Goal: Task Accomplishment & Management: Complete application form

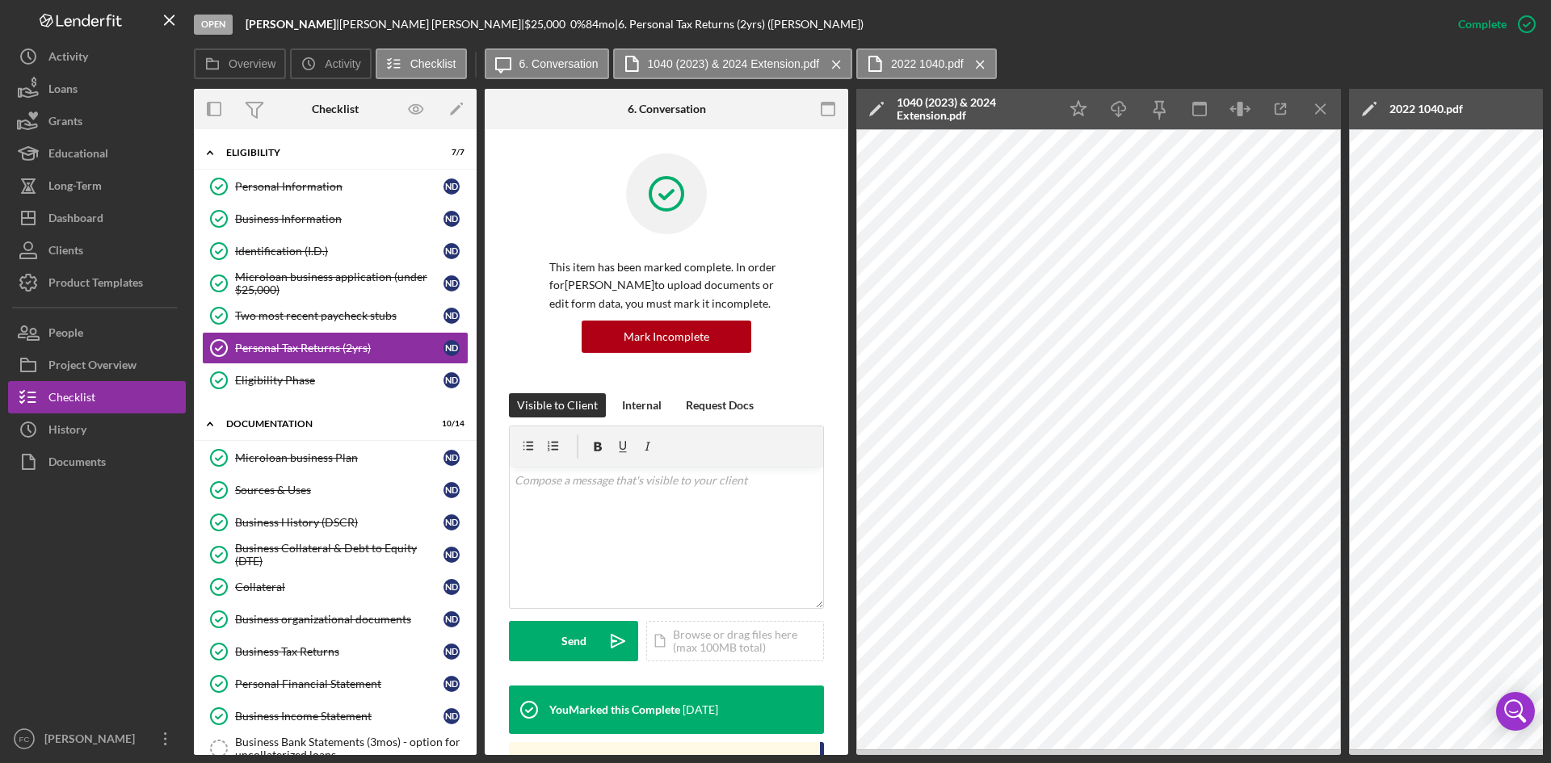
scroll to position [318, 0]
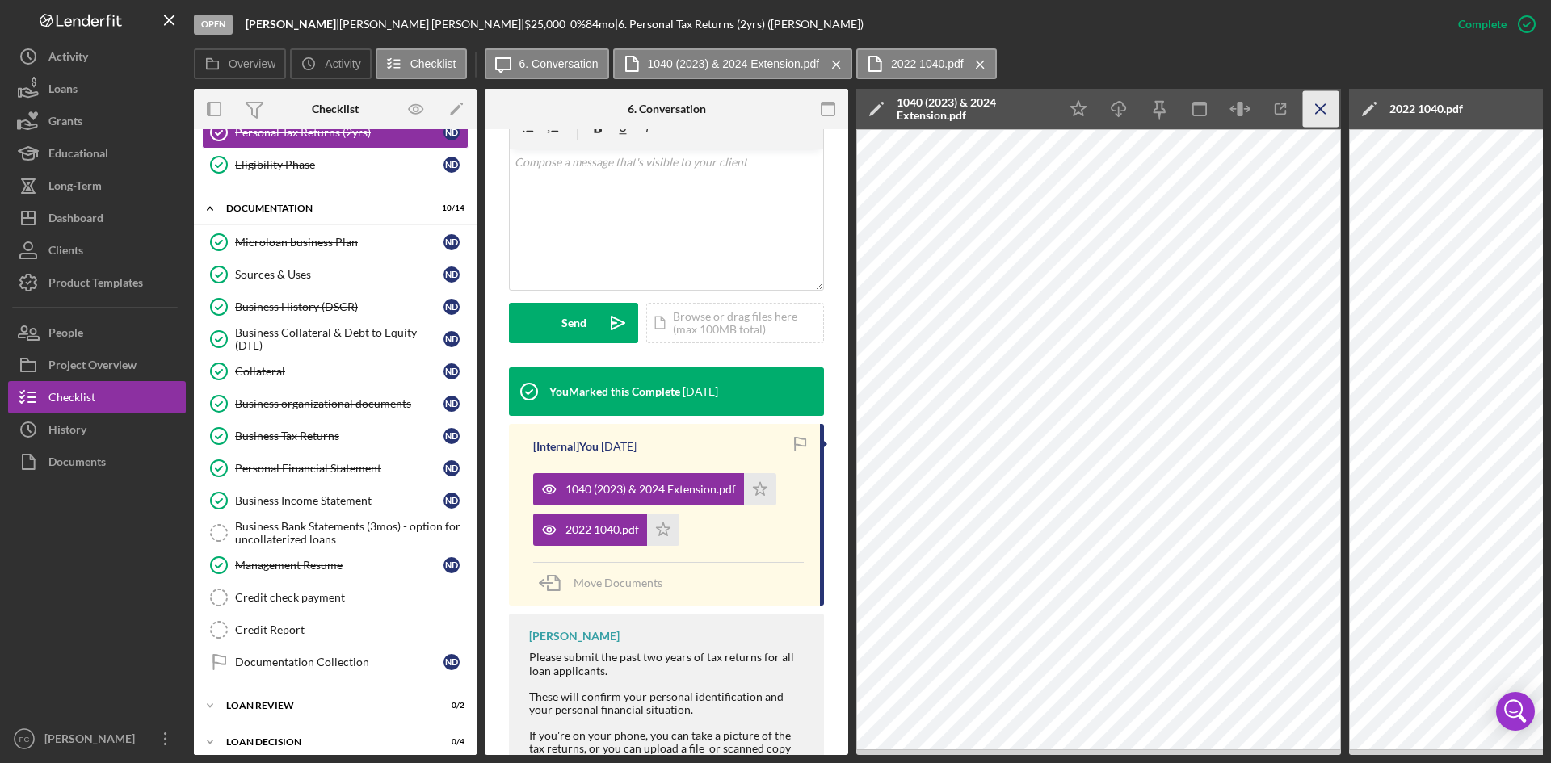
click at [1321, 106] on icon "Icon/Menu Close" at bounding box center [1321, 109] width 36 height 36
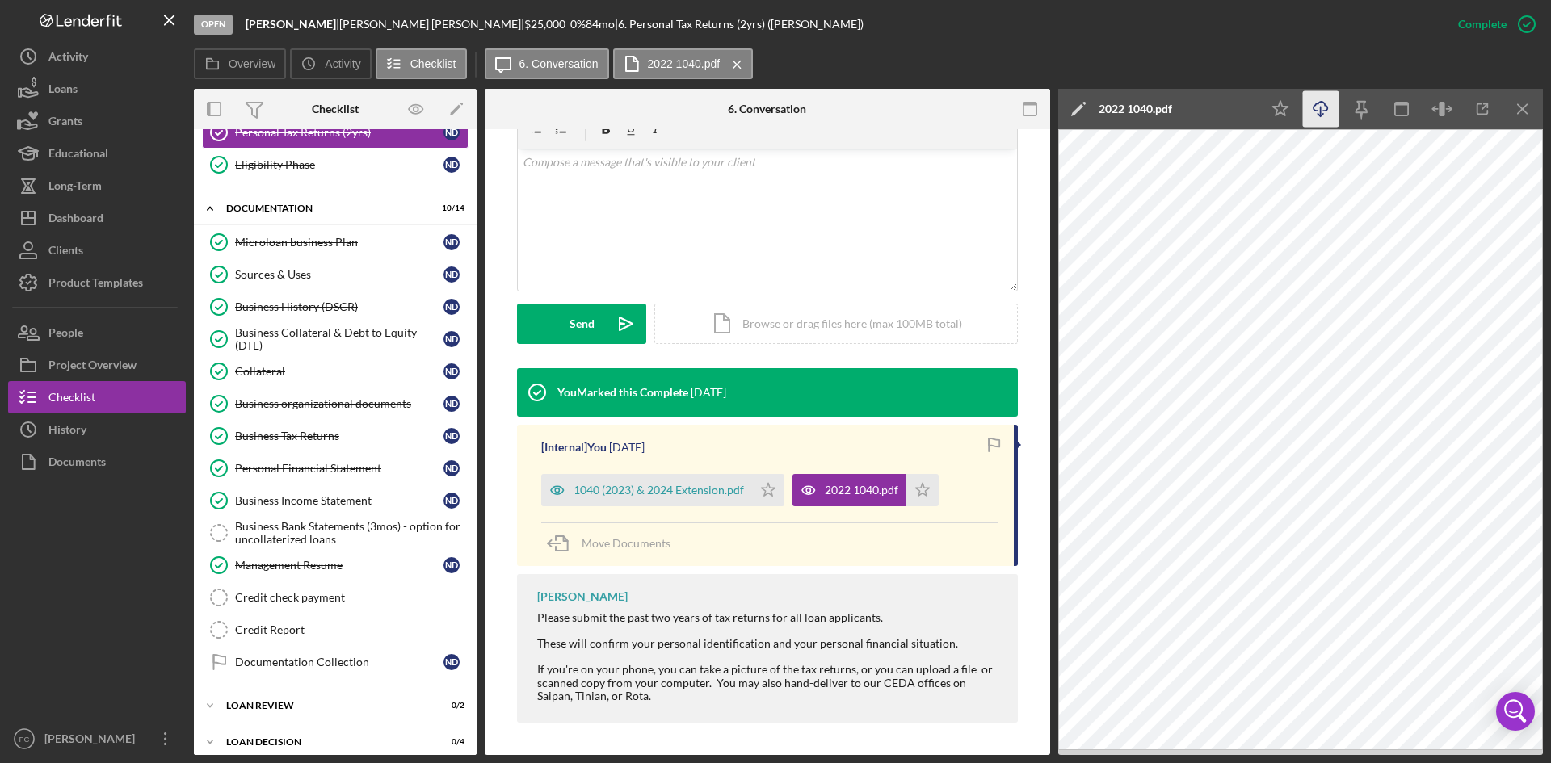
scroll to position [300, 0]
click at [1533, 104] on icon "Icon/Menu Close" at bounding box center [1523, 109] width 36 height 36
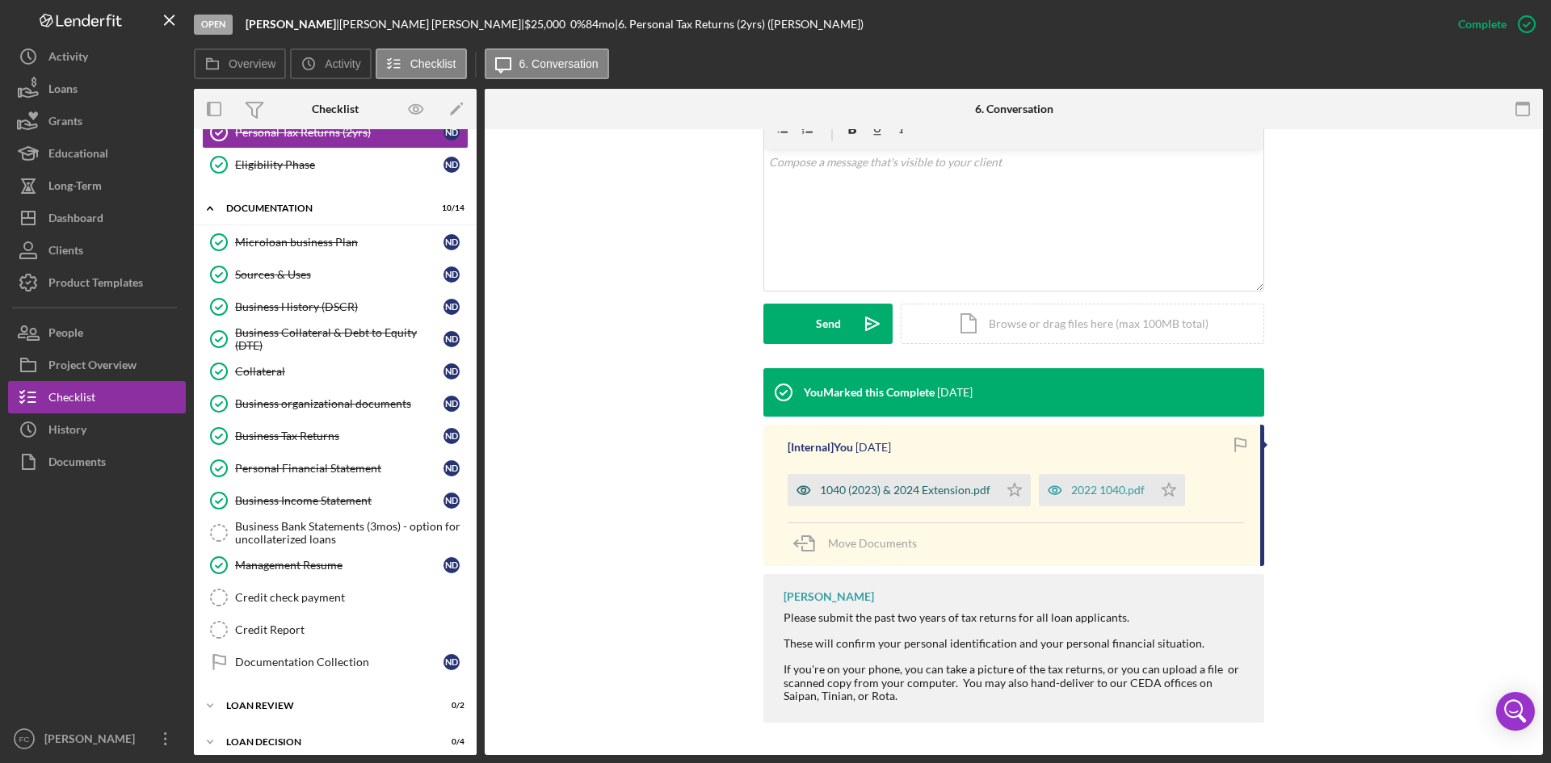
click at [916, 490] on div "1040 (2023) & 2024 Extension.pdf" at bounding box center [905, 490] width 170 height 13
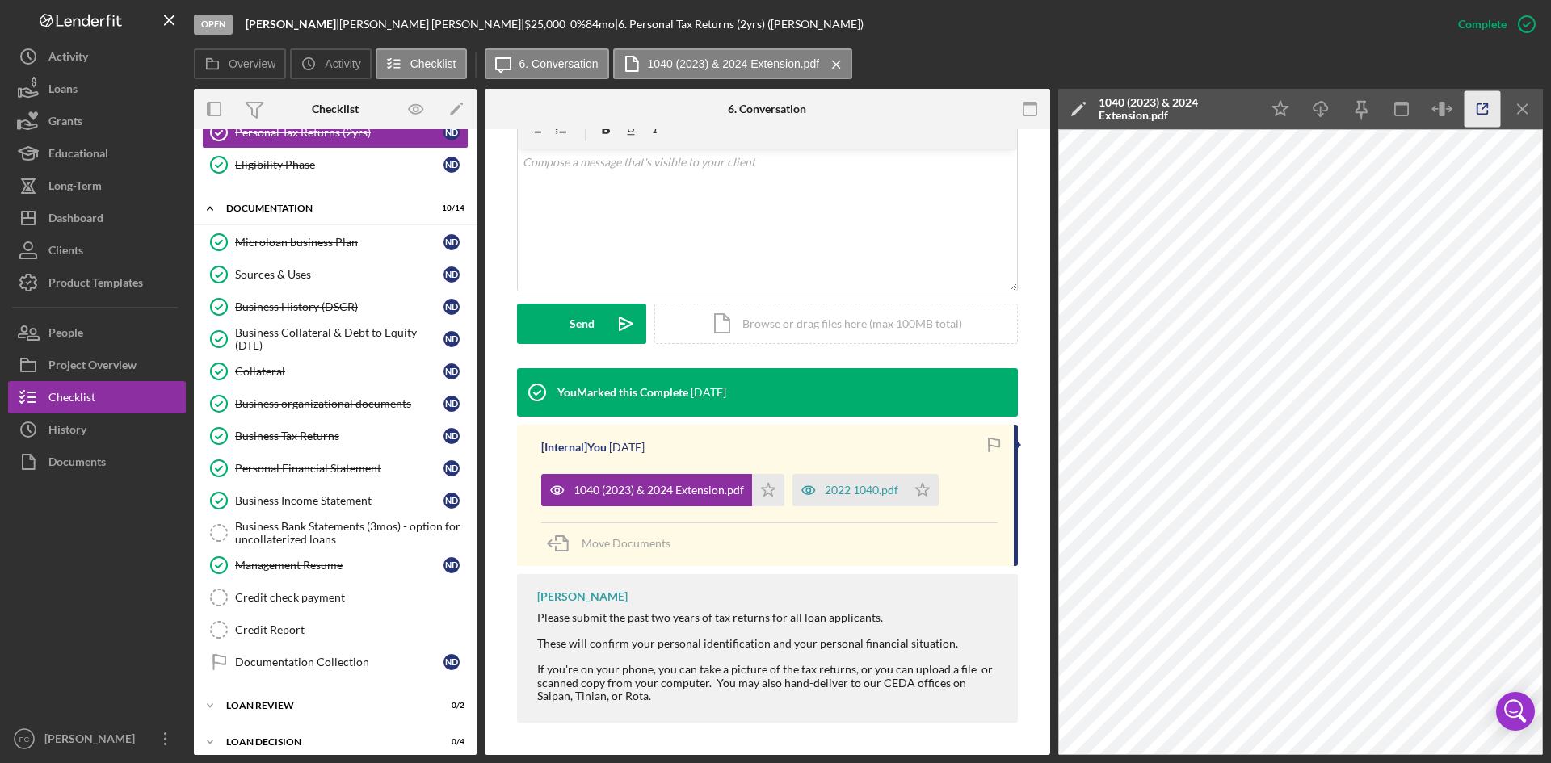
click at [1477, 116] on icon "button" at bounding box center [1482, 109] width 36 height 36
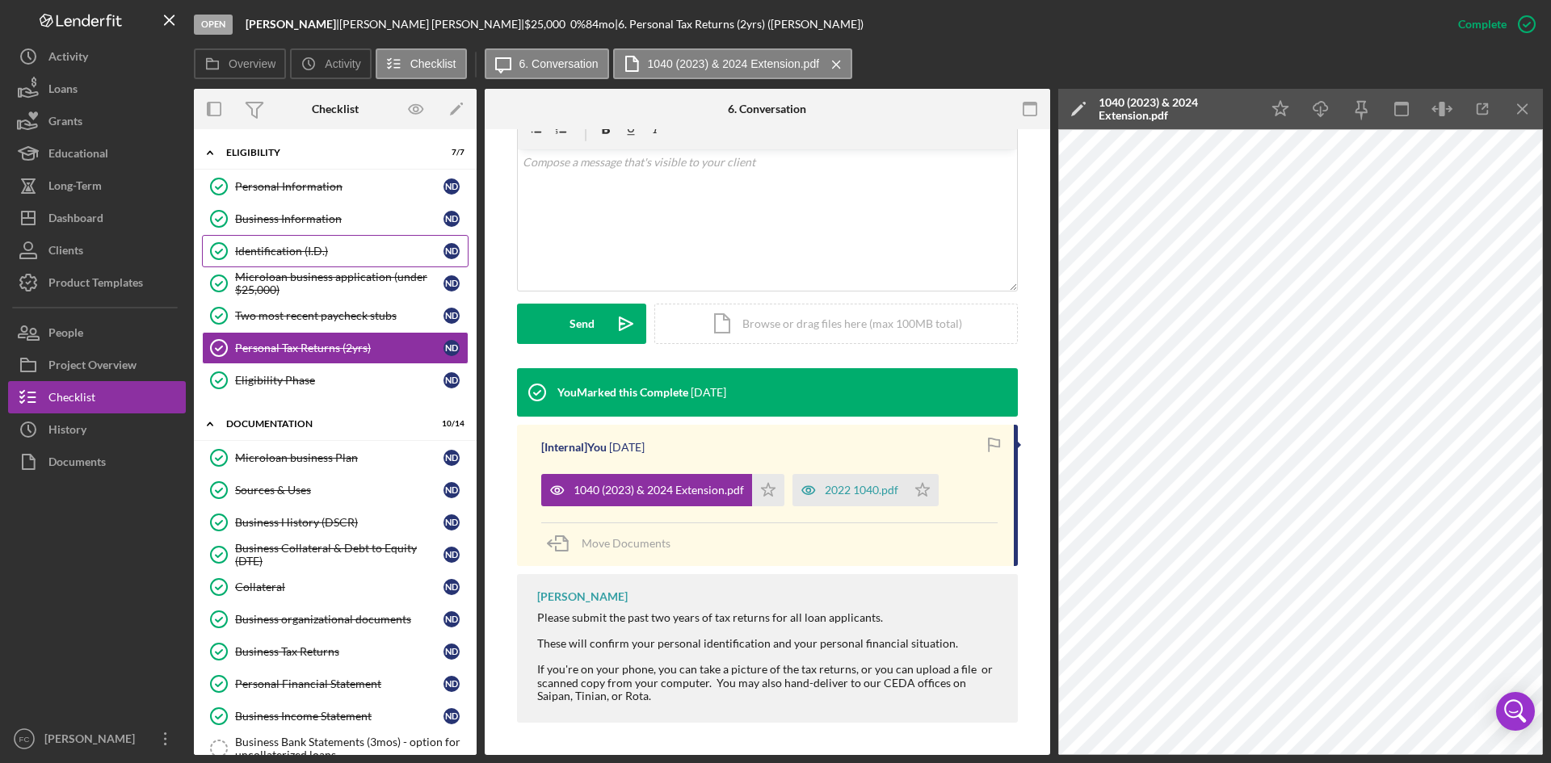
click at [362, 259] on link "Identification (I.D.) Identification (I.D.) N D" at bounding box center [335, 251] width 267 height 32
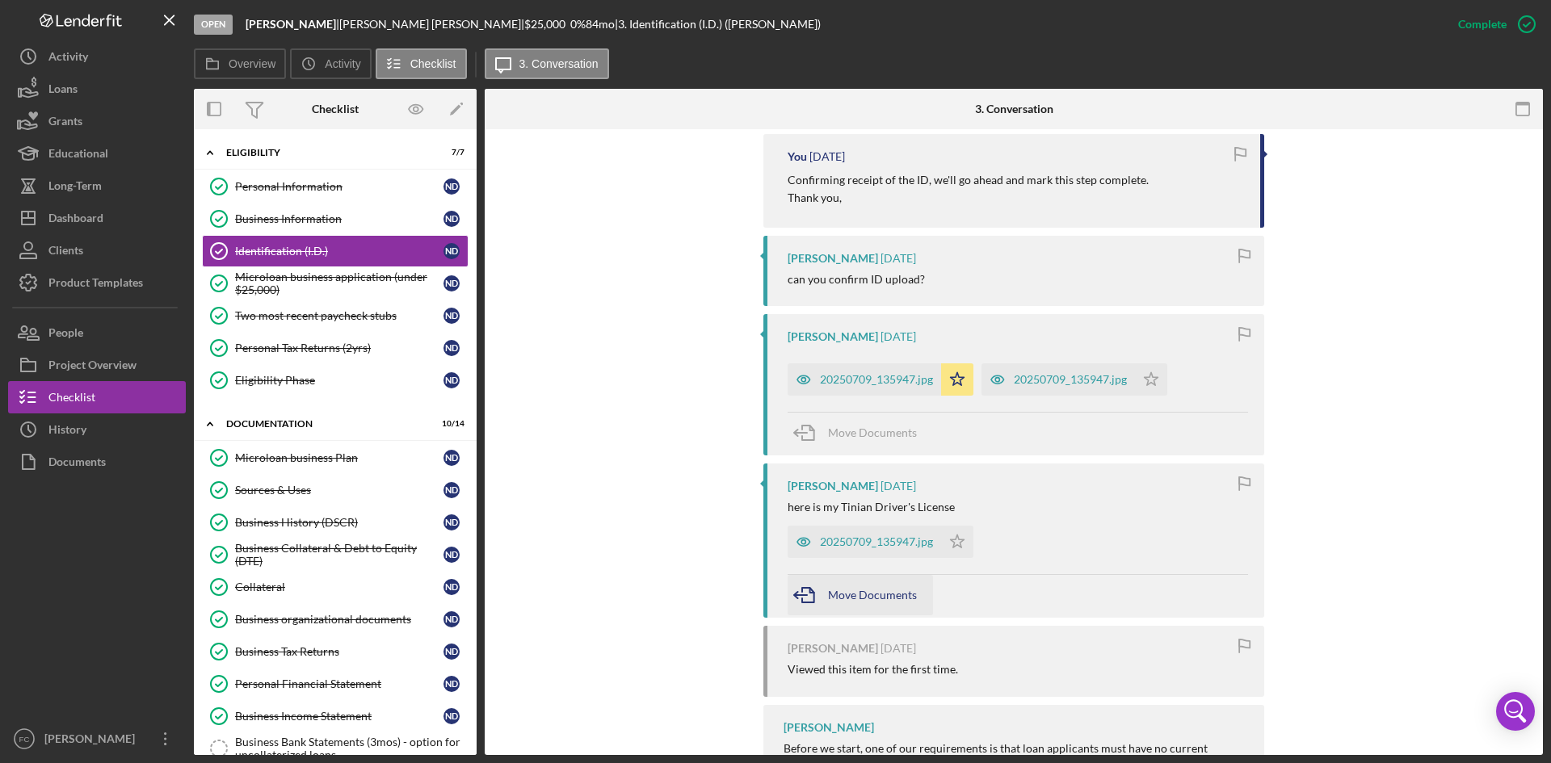
scroll to position [646, 0]
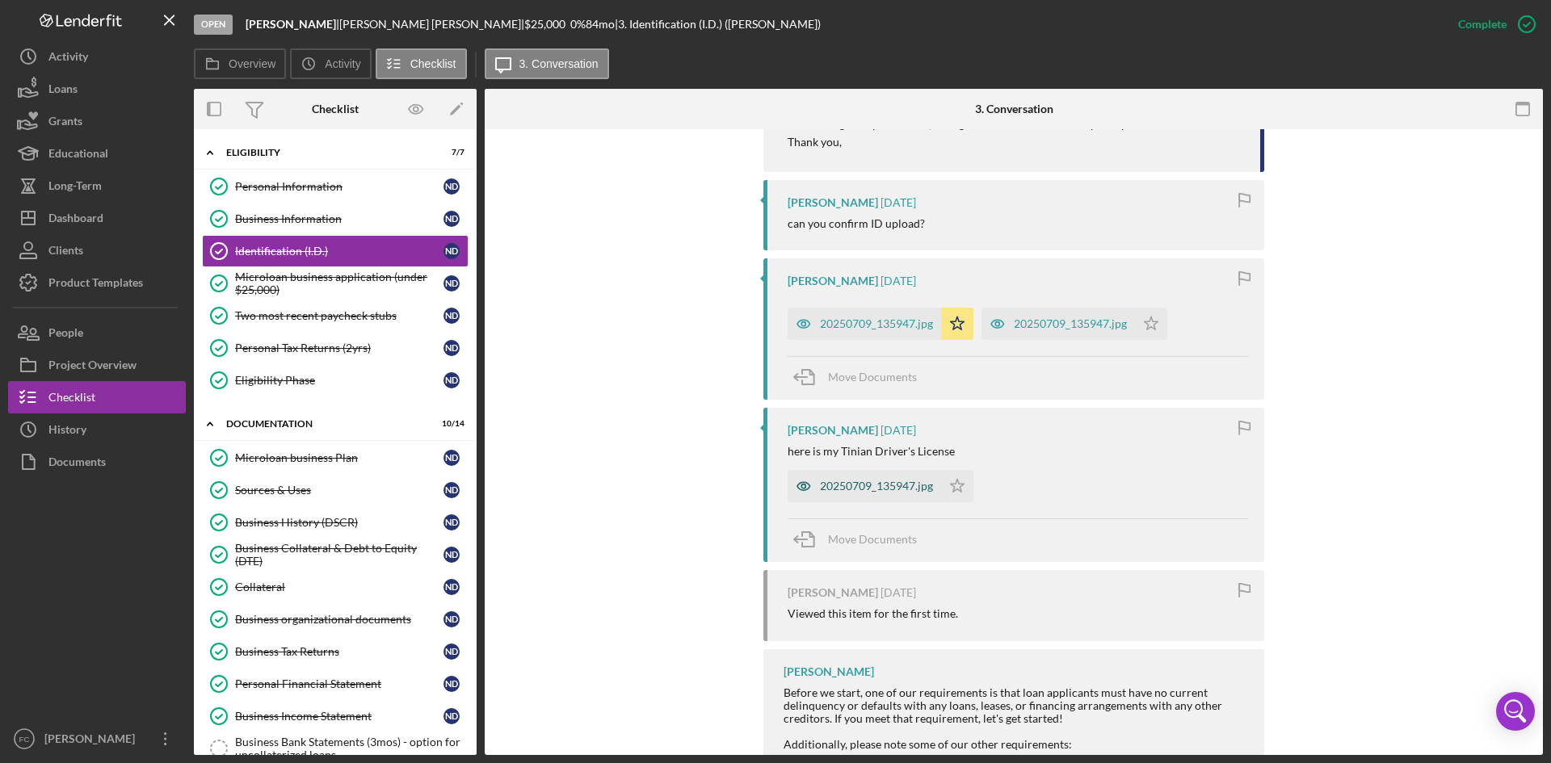
click at [885, 478] on div "20250709_135947.jpg" at bounding box center [863, 486] width 153 height 32
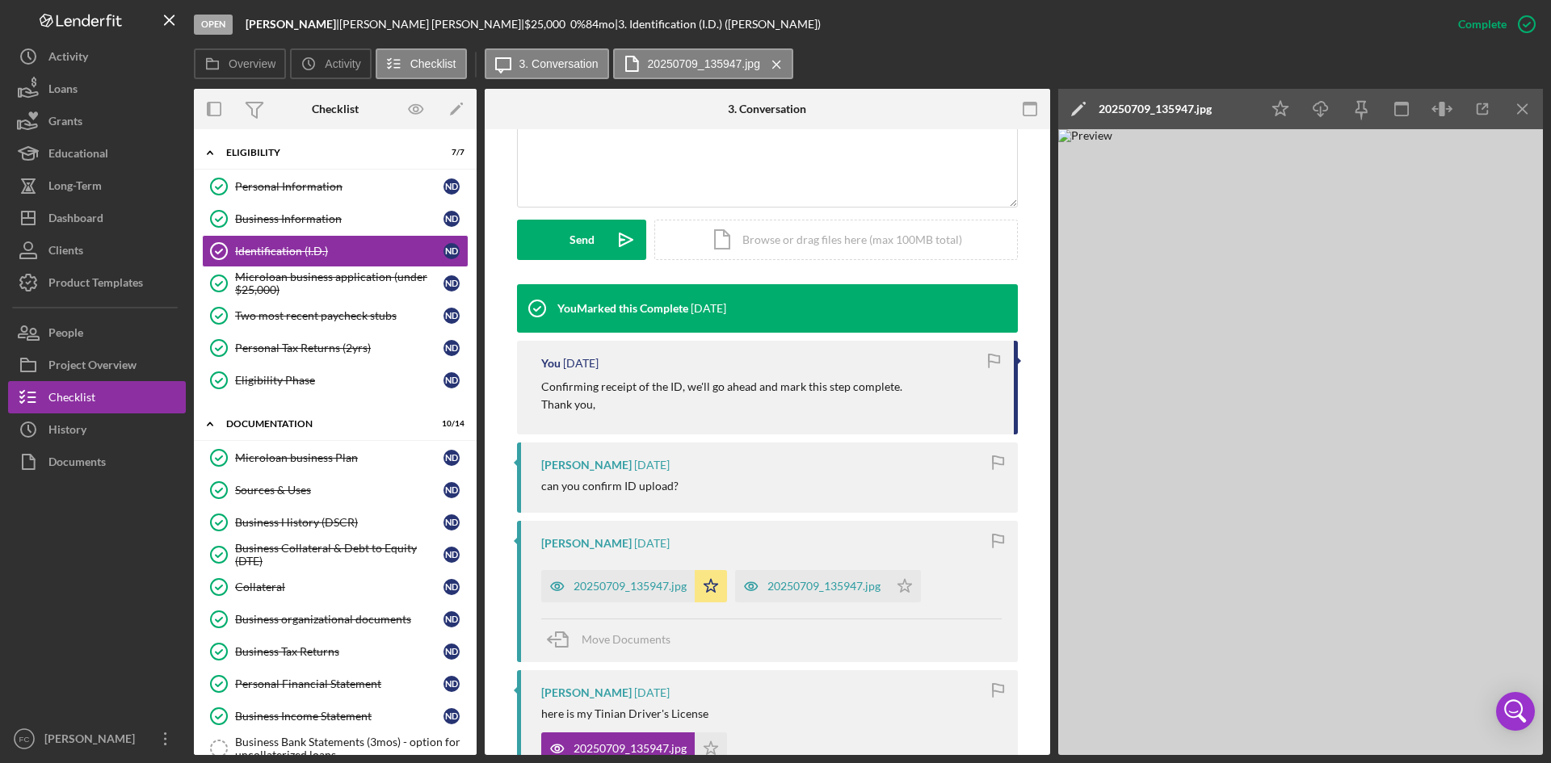
scroll to position [430, 0]
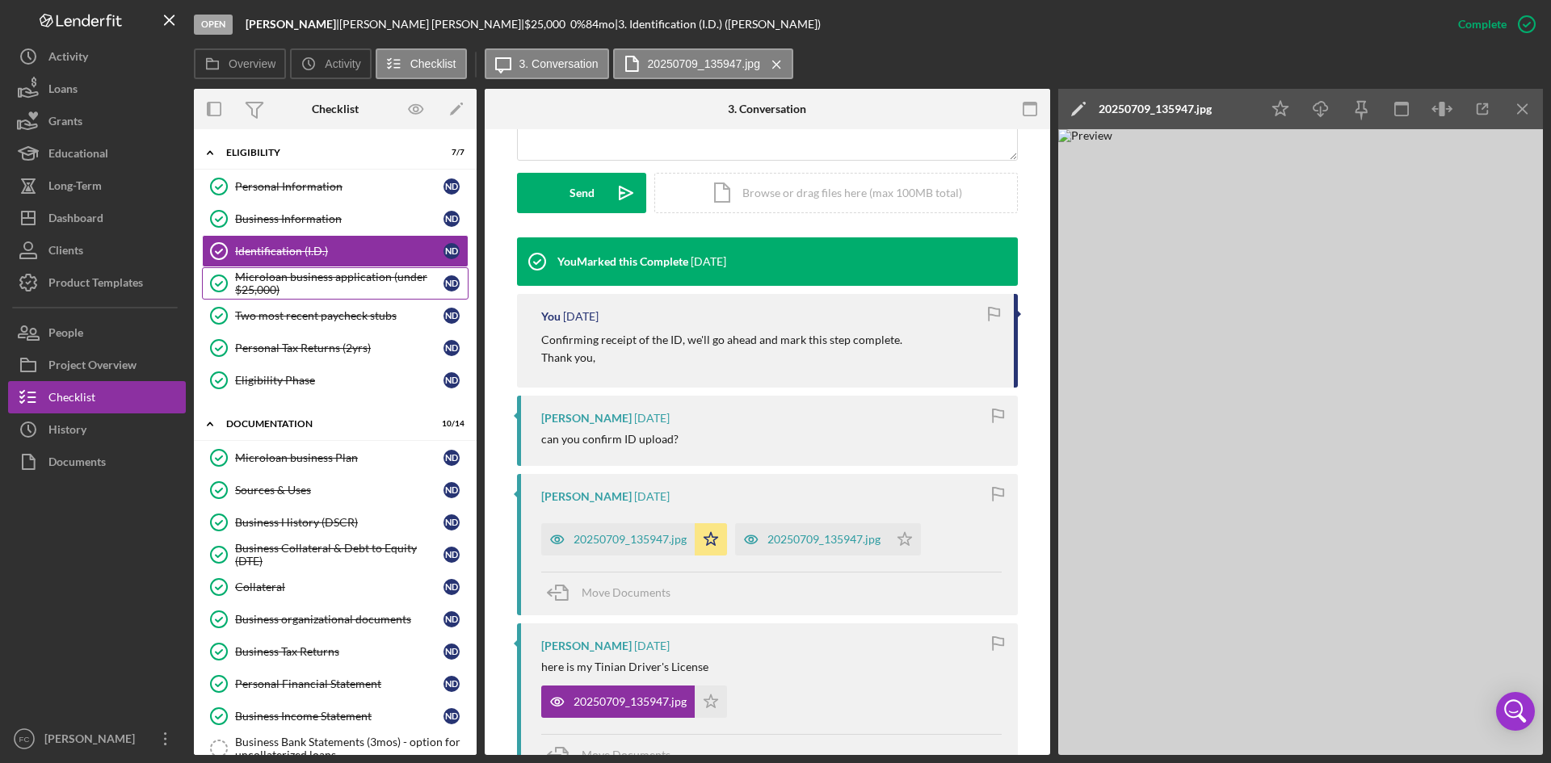
click at [377, 290] on div "Microloan business application (under $25,000)" at bounding box center [339, 284] width 208 height 26
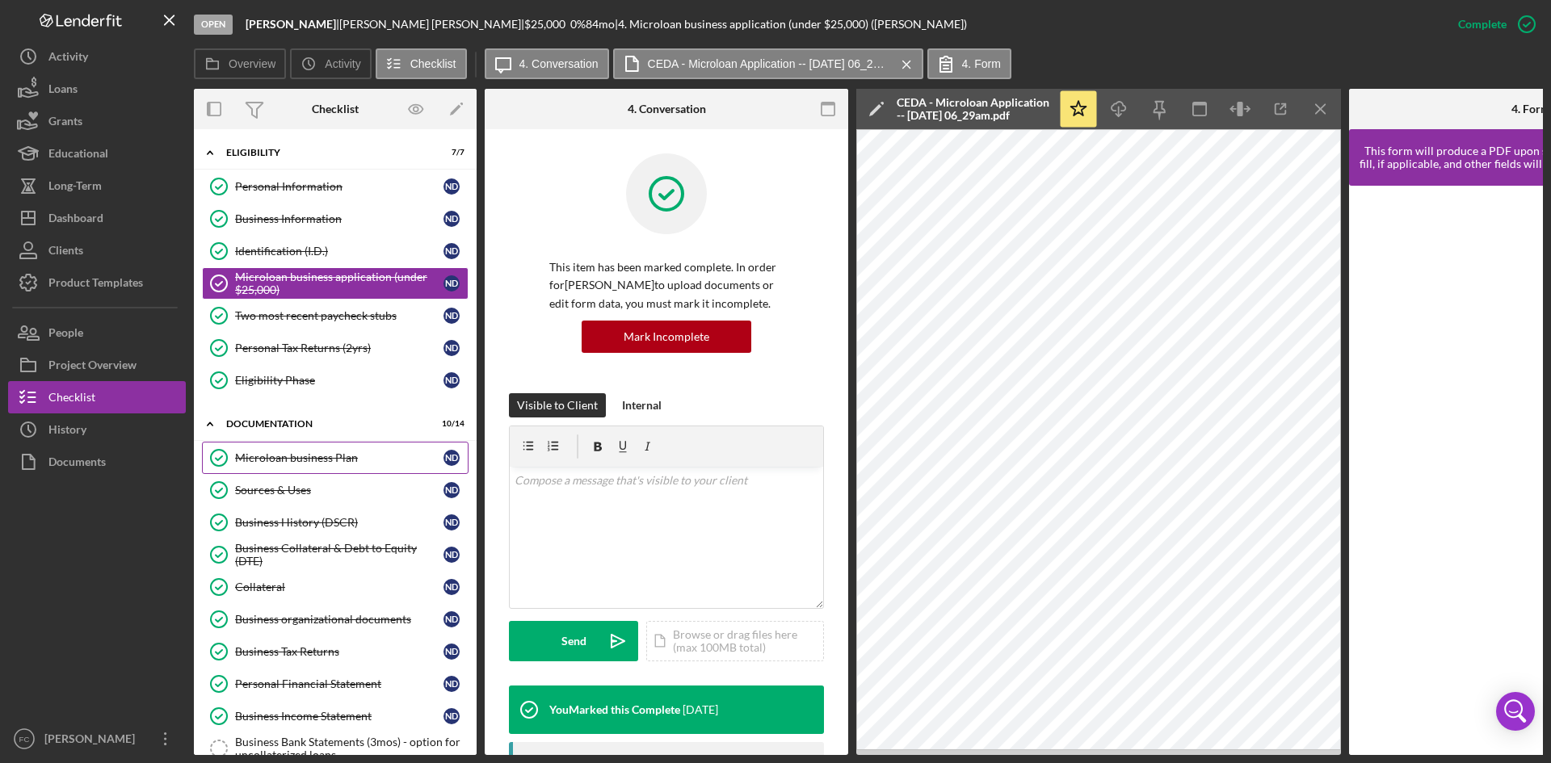
scroll to position [216, 0]
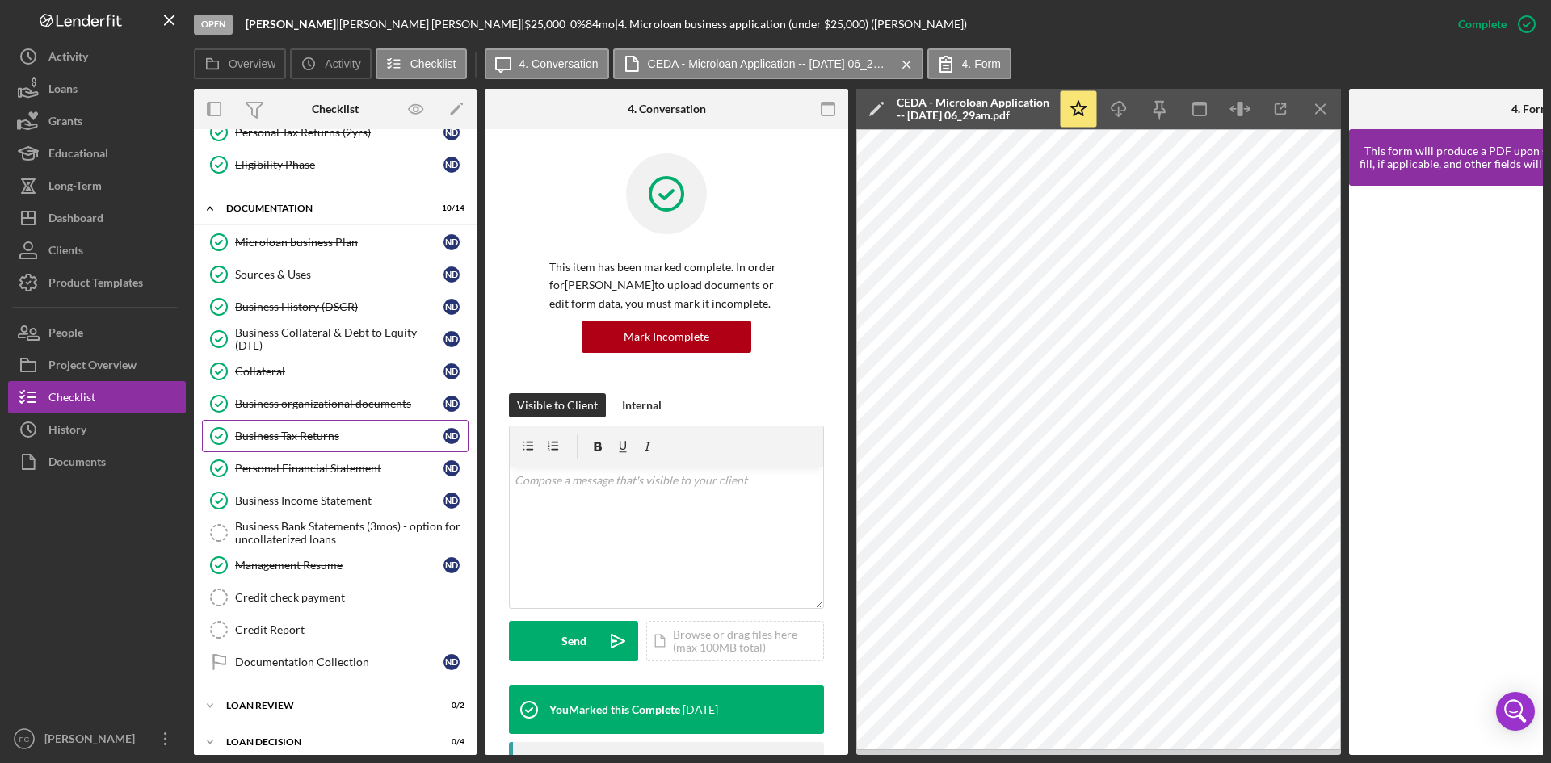
click at [335, 427] on link "Business Tax Returns Business Tax Returns N D" at bounding box center [335, 436] width 267 height 32
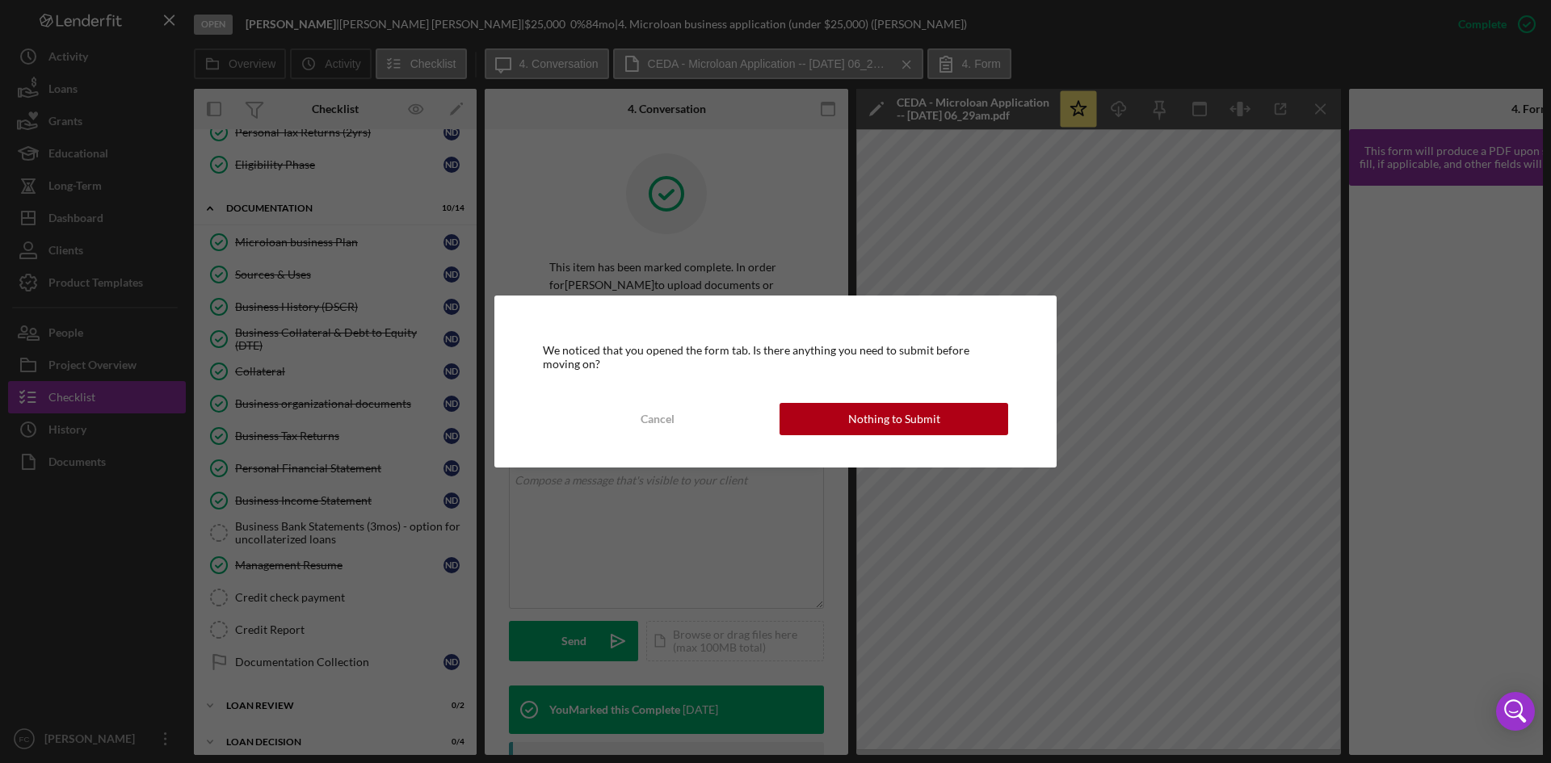
click at [932, 401] on div "We noticed that you opened the form tab. Is there anything you need to submit b…" at bounding box center [775, 381] width 562 height 171
drag, startPoint x: 936, startPoint y: 416, endPoint x: 949, endPoint y: 431, distance: 20.1
click at [937, 418] on button "Nothing to Submit" at bounding box center [893, 419] width 229 height 32
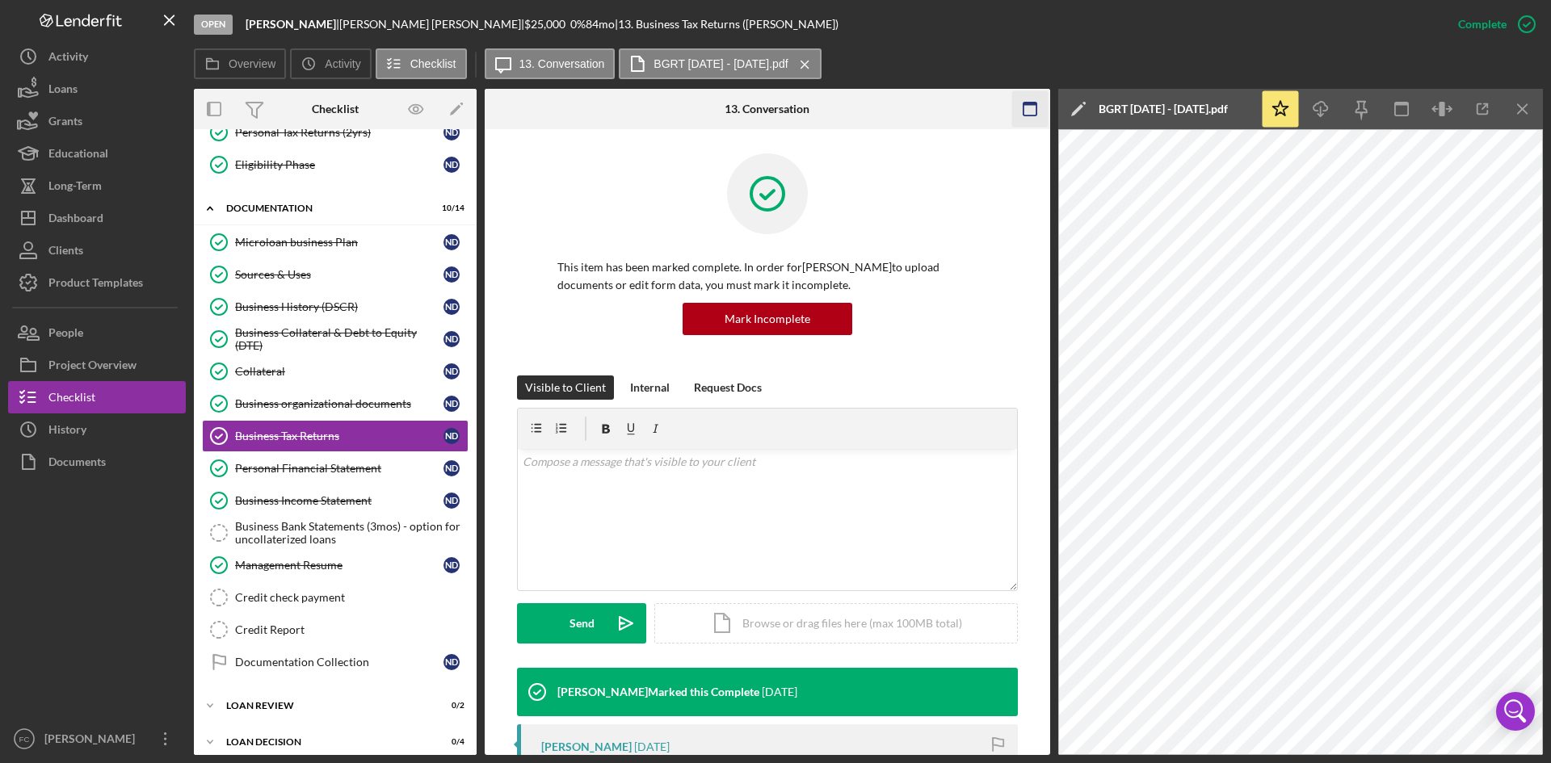
drag, startPoint x: 1510, startPoint y: 114, endPoint x: 1520, endPoint y: 115, distance: 9.7
click at [1515, 115] on icon "Icon/Menu Close" at bounding box center [1523, 109] width 36 height 36
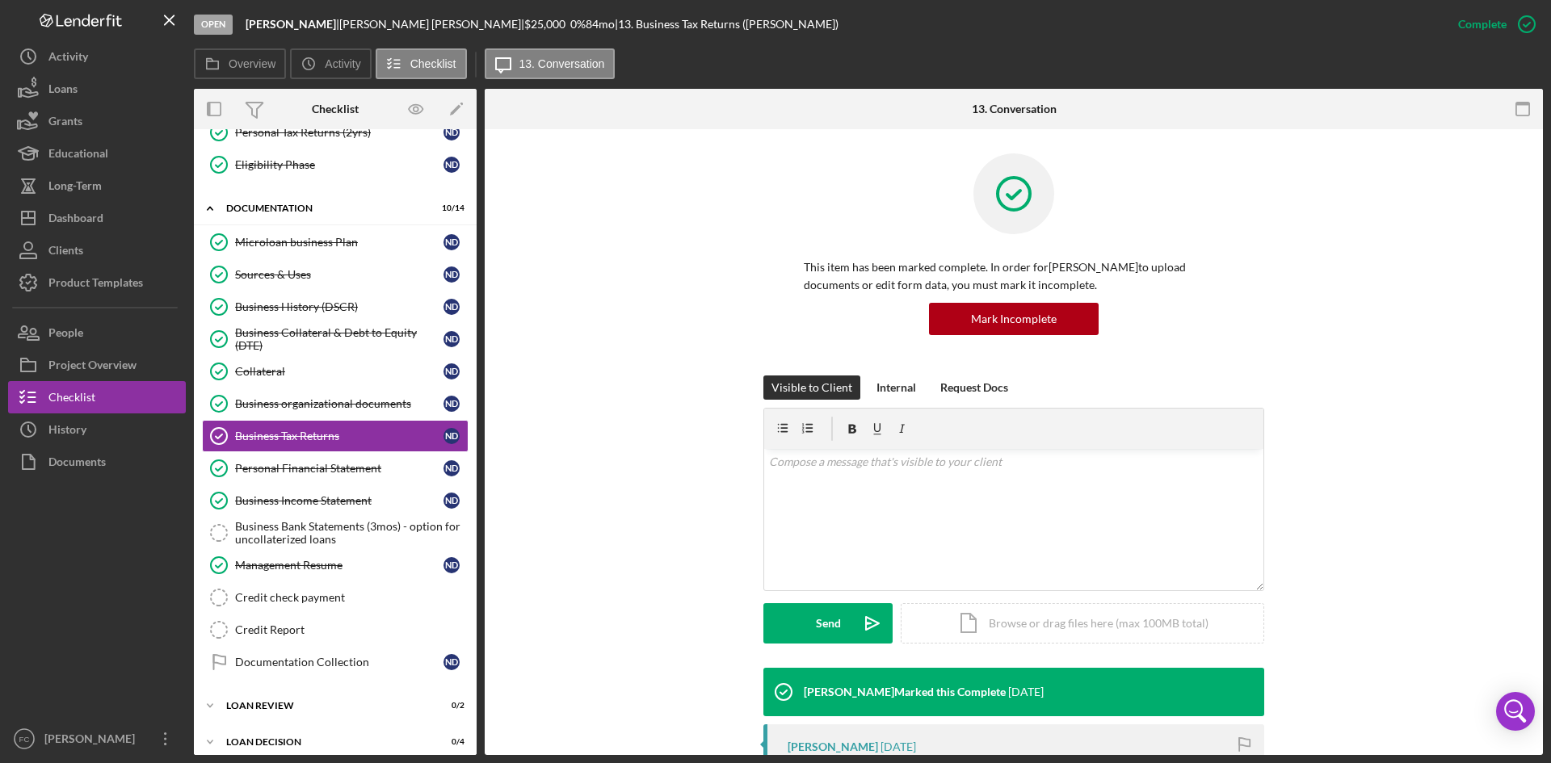
click at [1521, 115] on icon "button" at bounding box center [1523, 109] width 36 height 36
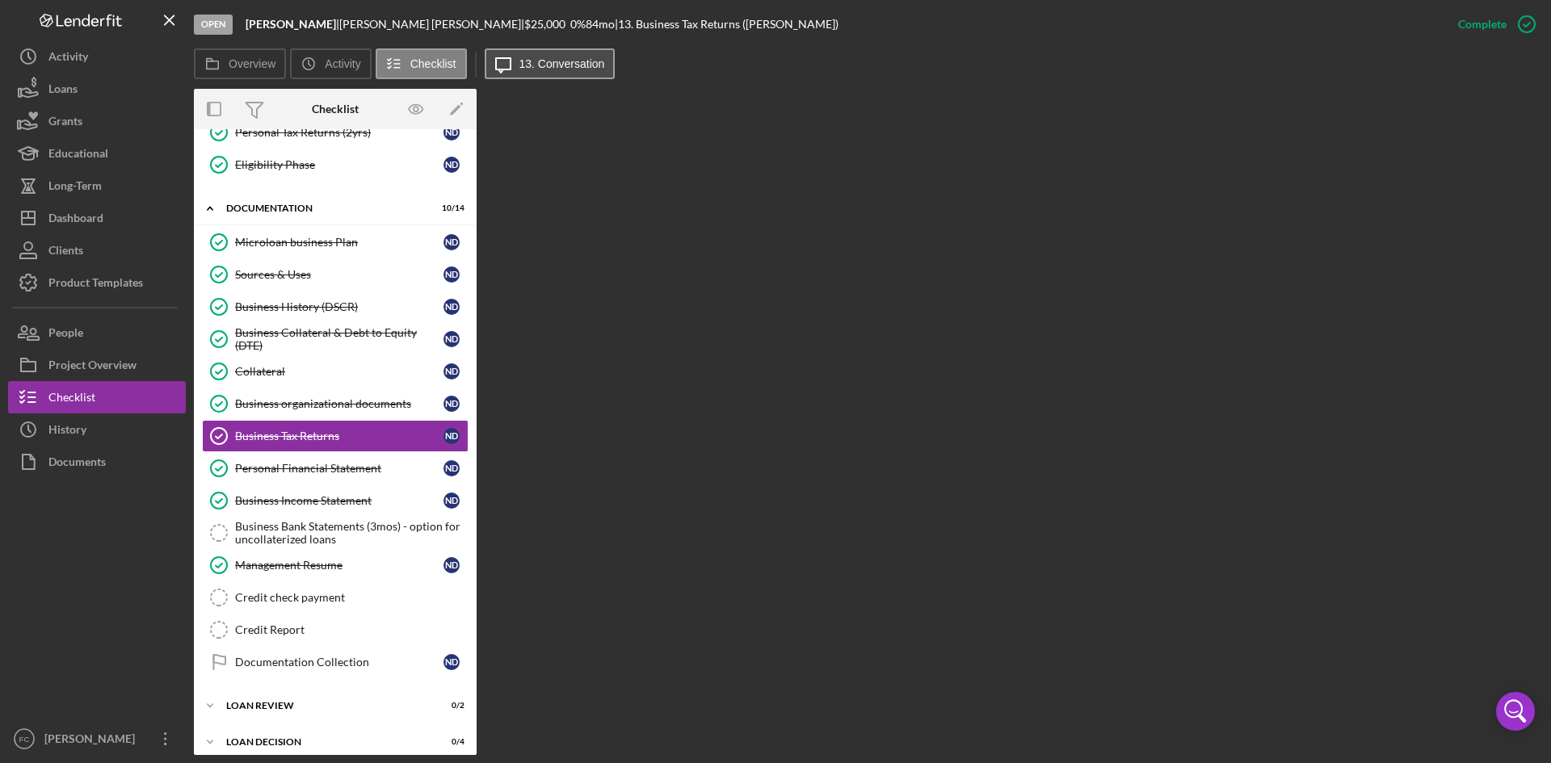
click at [557, 52] on button "Icon/Message 13. Conversation" at bounding box center [550, 63] width 131 height 31
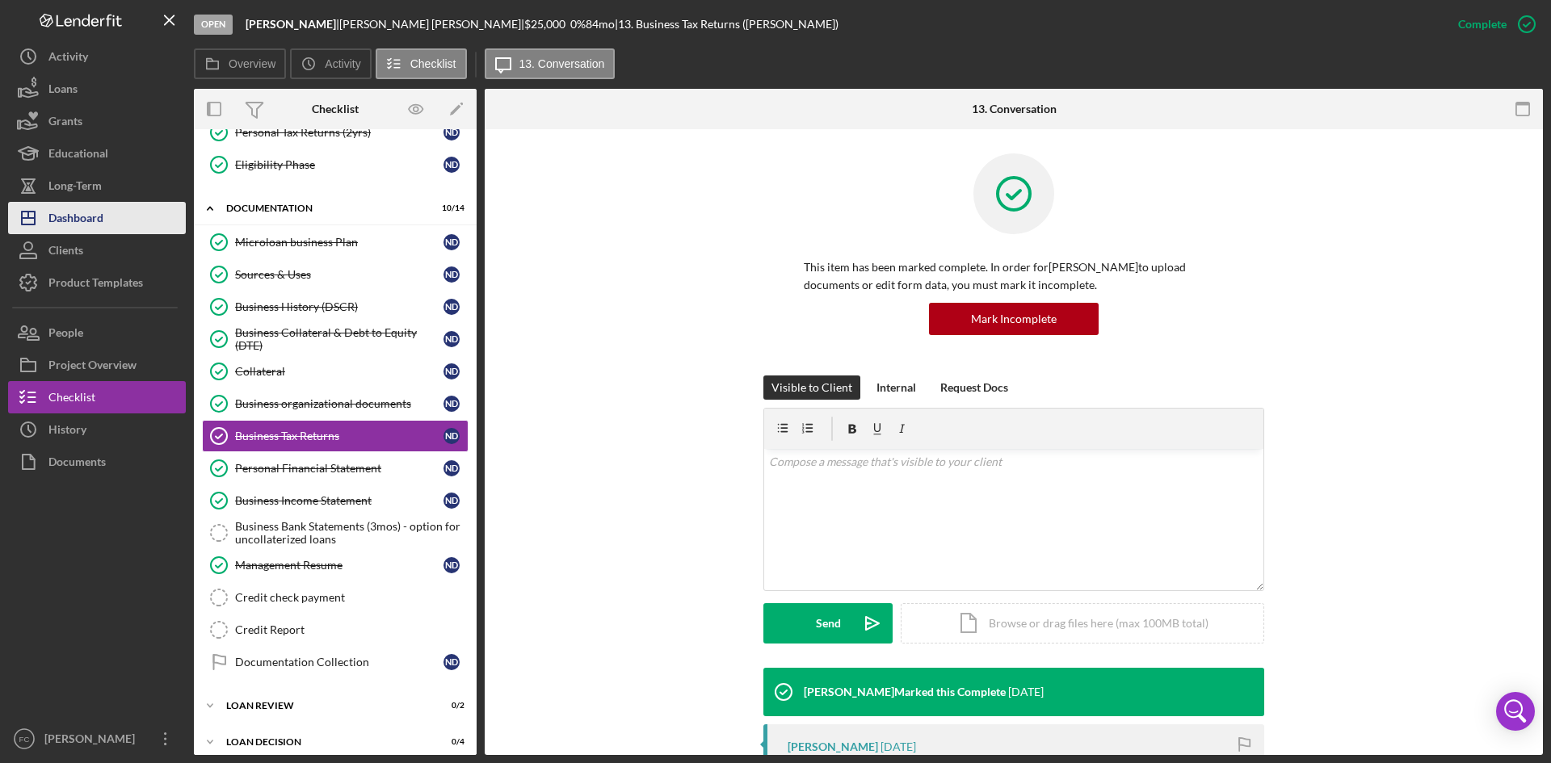
drag, startPoint x: 91, startPoint y: 219, endPoint x: 143, endPoint y: 275, distance: 76.0
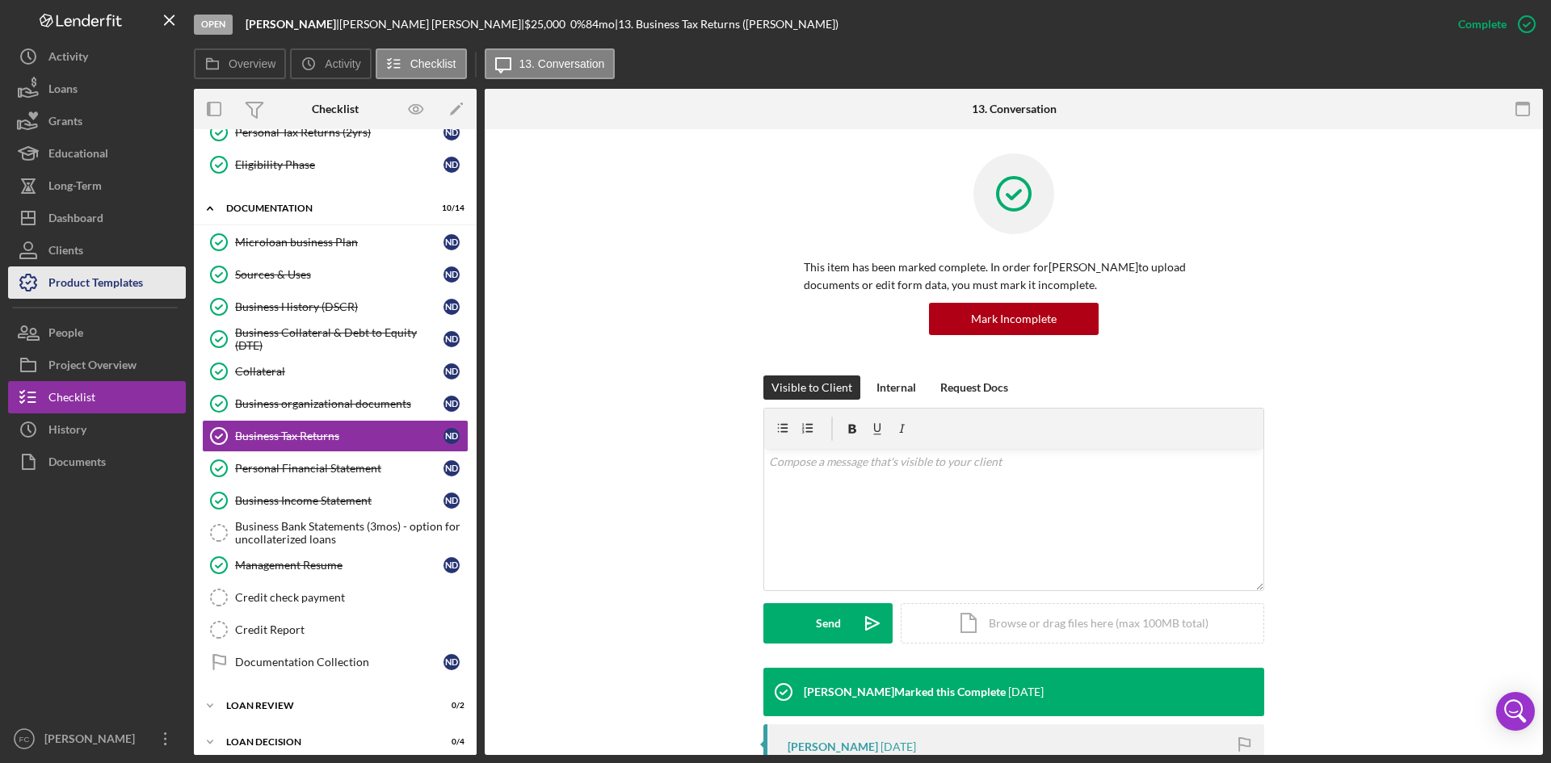
click at [92, 218] on div "Dashboard" at bounding box center [75, 220] width 55 height 36
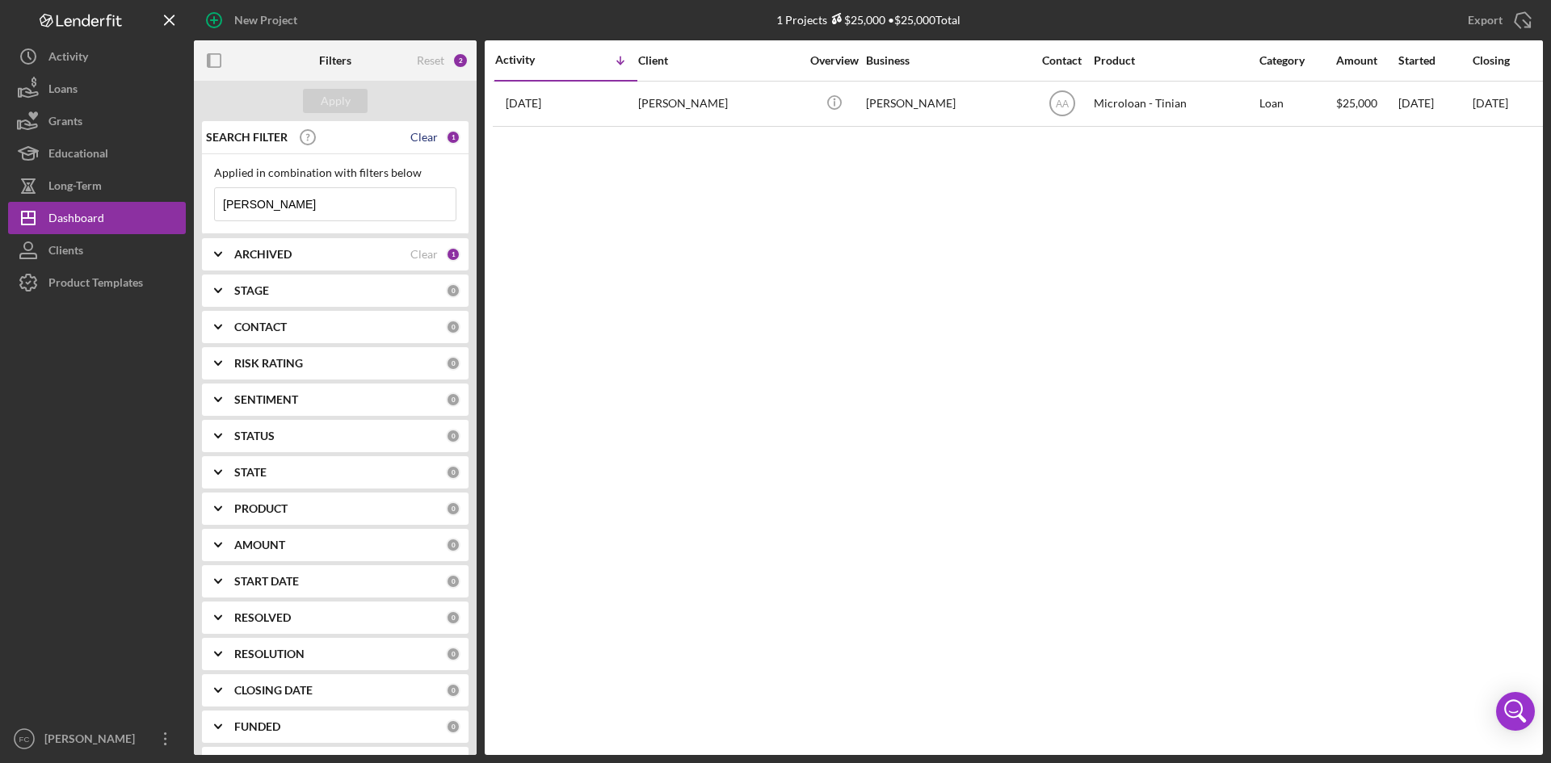
click at [414, 132] on div "Clear" at bounding box center [423, 137] width 27 height 13
click at [330, 98] on div "Apply" at bounding box center [336, 101] width 30 height 24
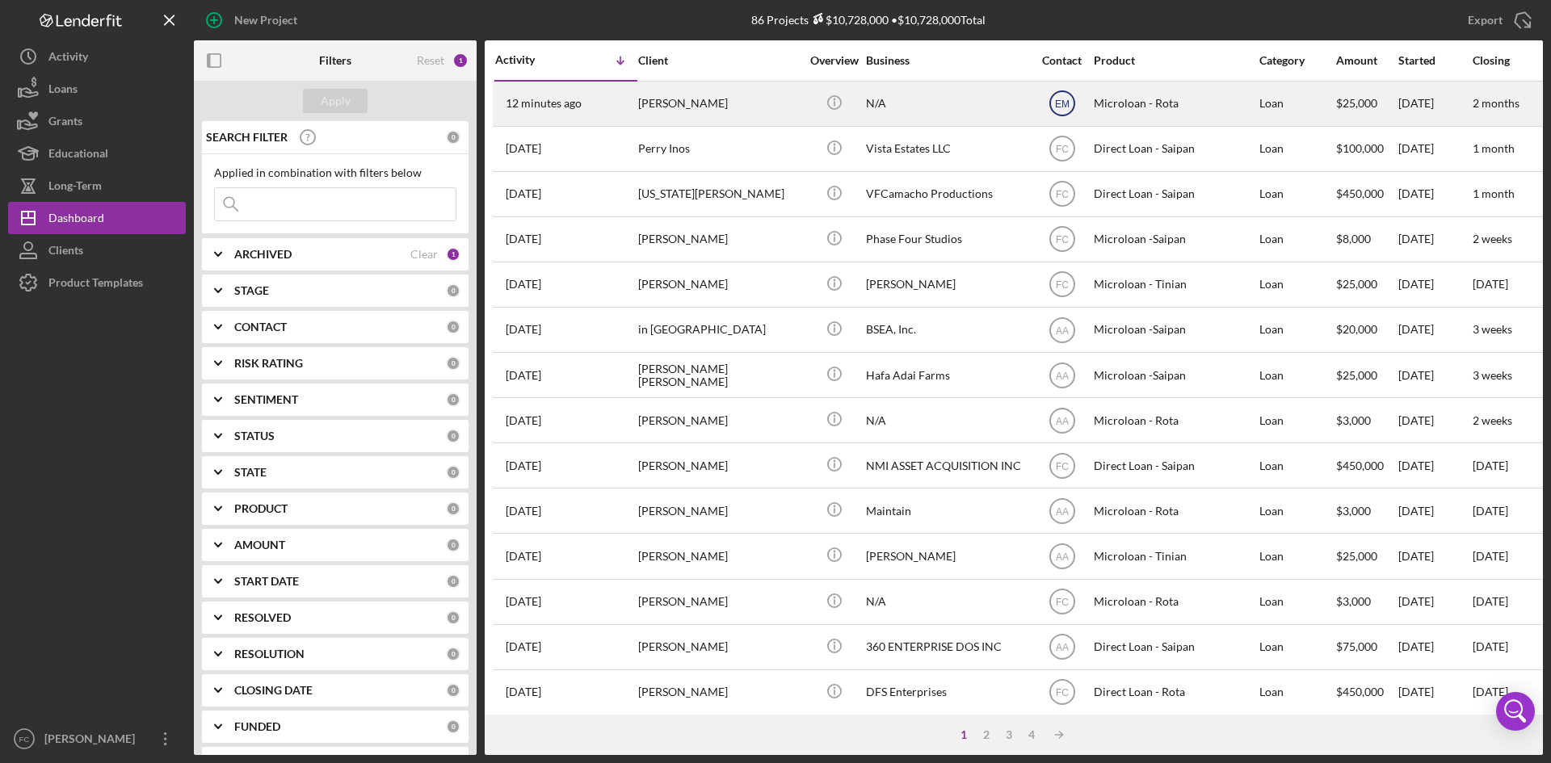
click at [1063, 101] on text "EM" at bounding box center [1062, 104] width 15 height 11
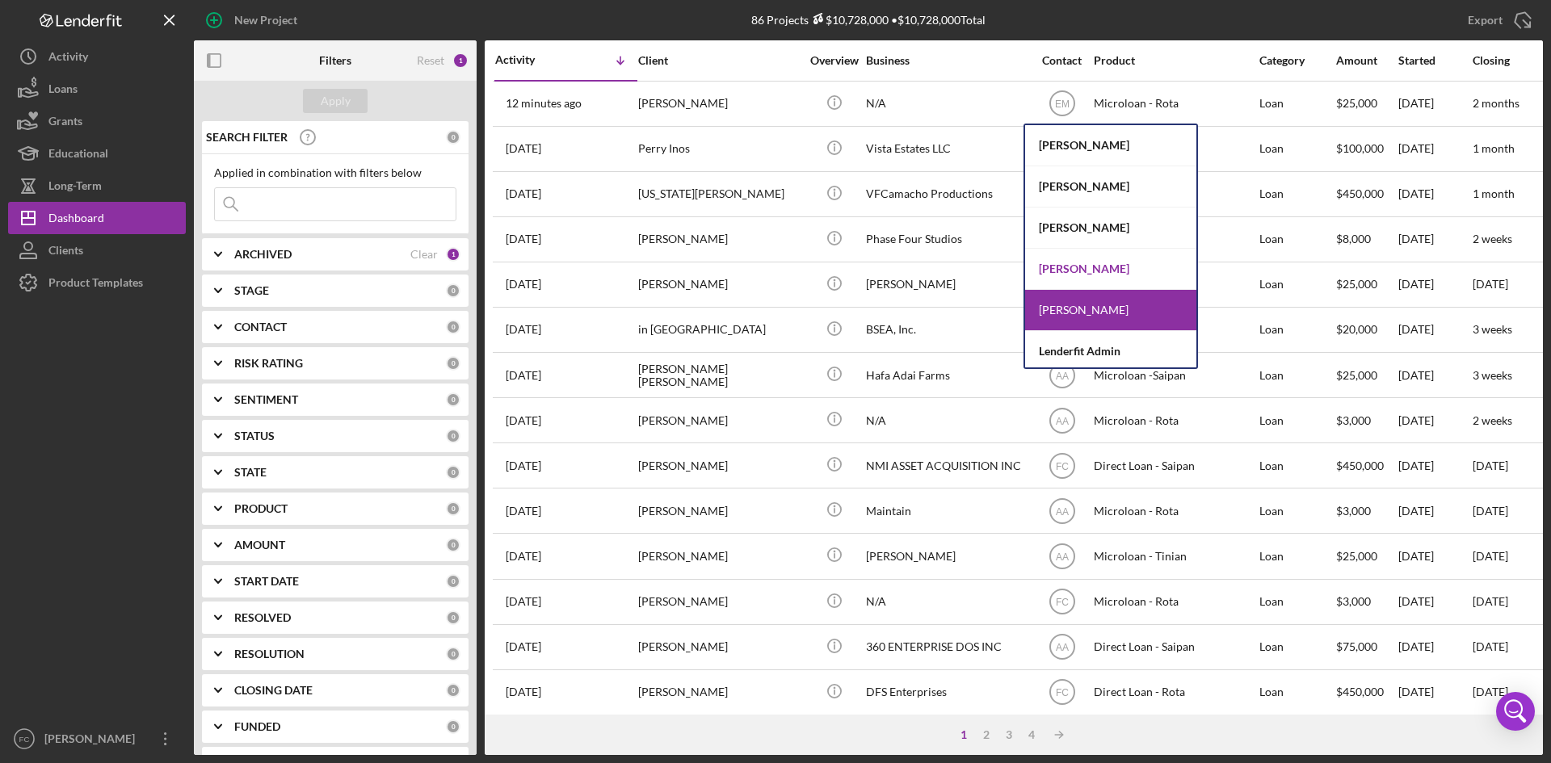
click at [1065, 262] on div "[PERSON_NAME]" at bounding box center [1110, 269] width 171 height 41
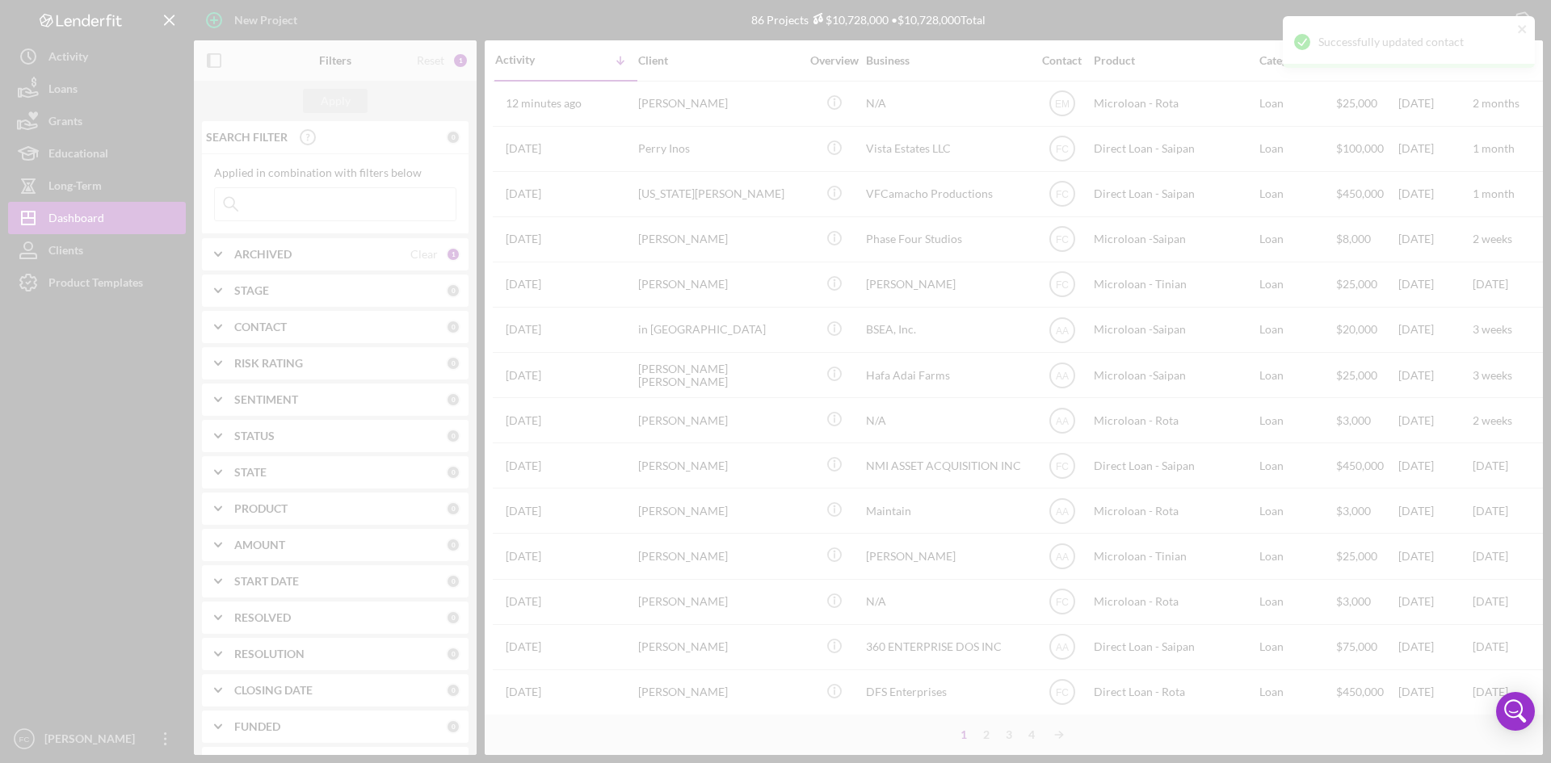
click at [654, 107] on div at bounding box center [775, 381] width 1551 height 763
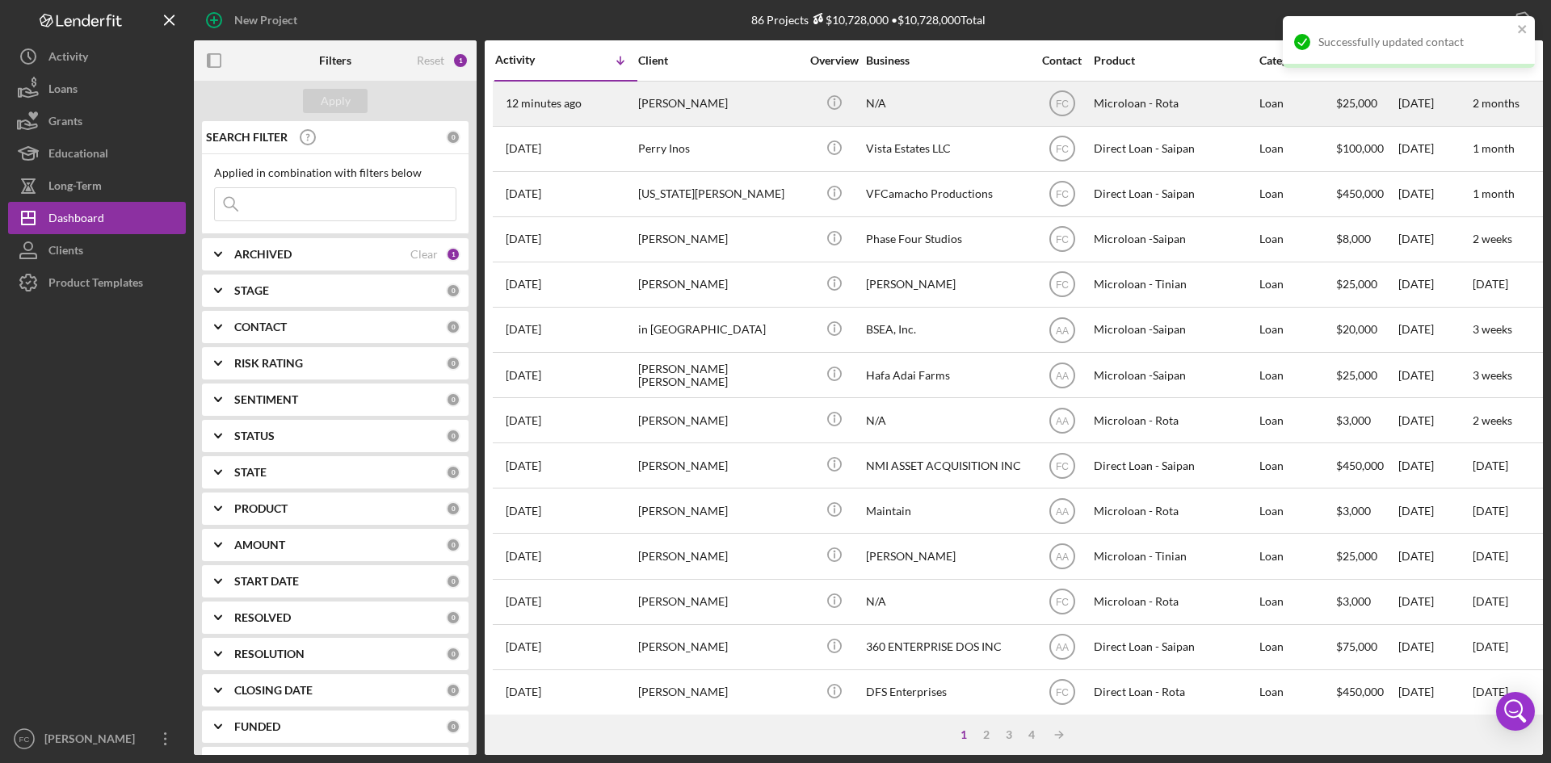
click at [656, 108] on div "[PERSON_NAME]" at bounding box center [719, 103] width 162 height 43
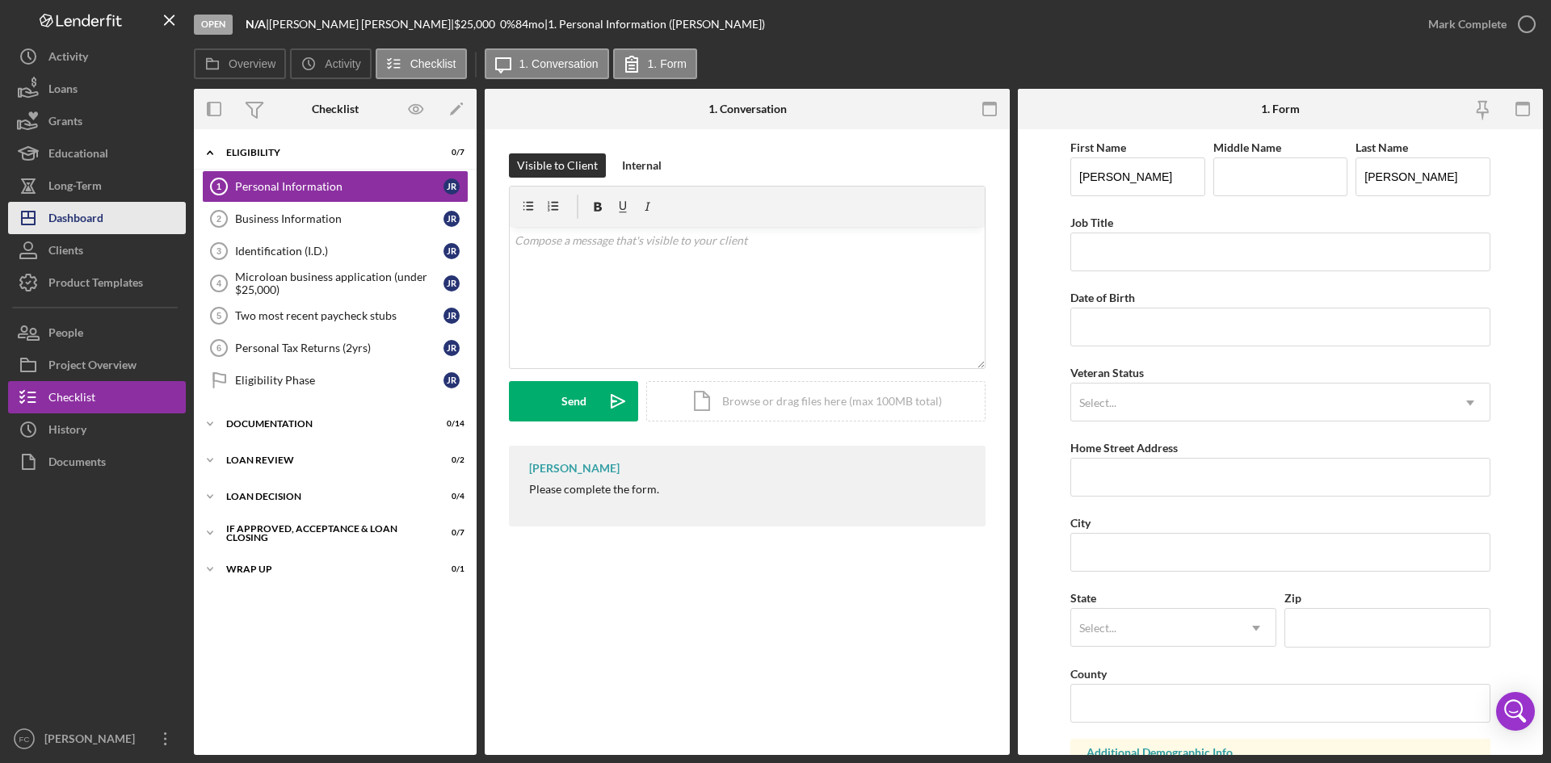
click at [102, 211] on div "Dashboard" at bounding box center [75, 220] width 55 height 36
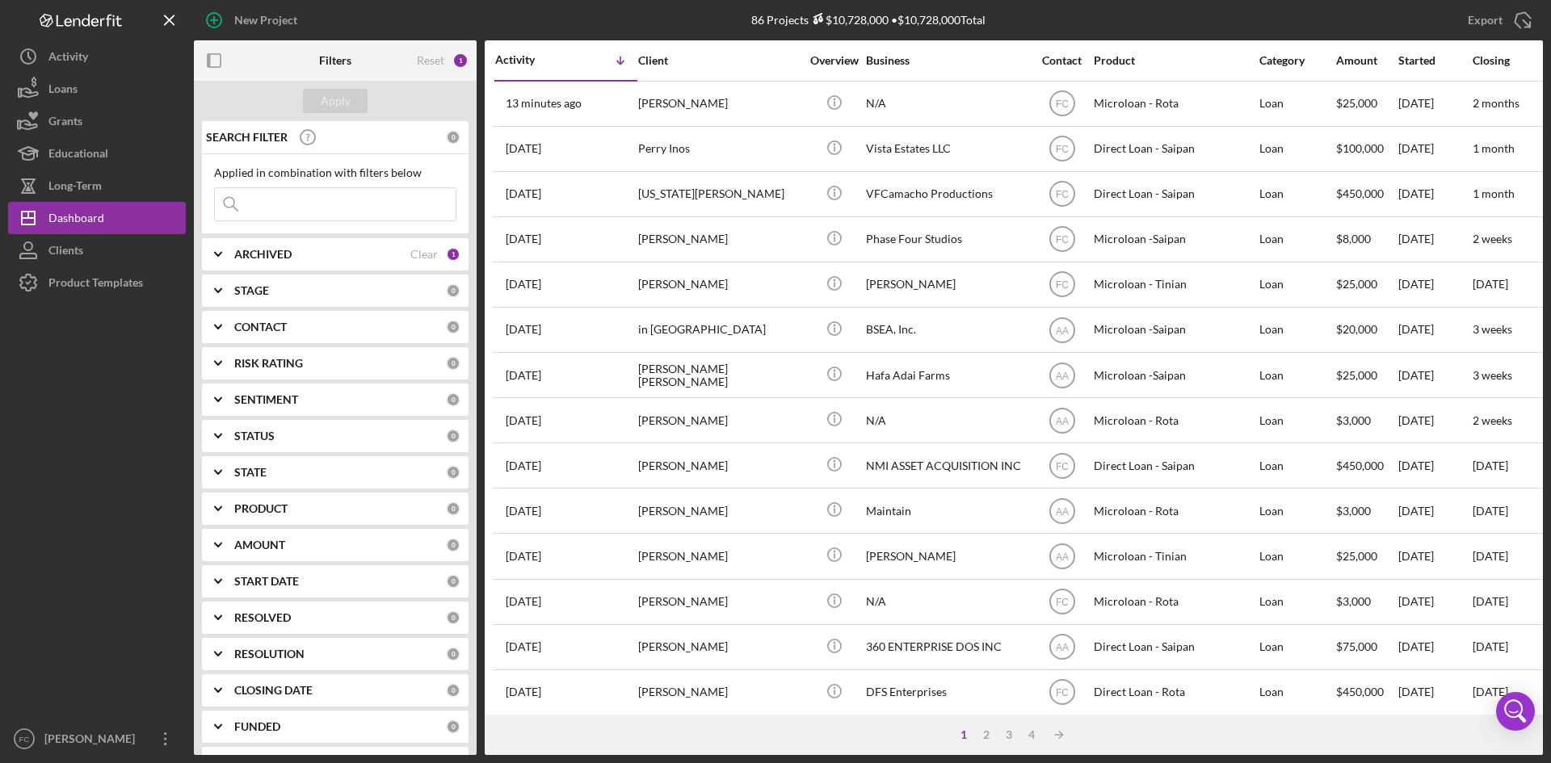
click at [57, 714] on div at bounding box center [97, 511] width 178 height 424
click at [57, 720] on div at bounding box center [97, 511] width 178 height 424
click at [63, 729] on div "[PERSON_NAME]" at bounding box center [92, 741] width 105 height 36
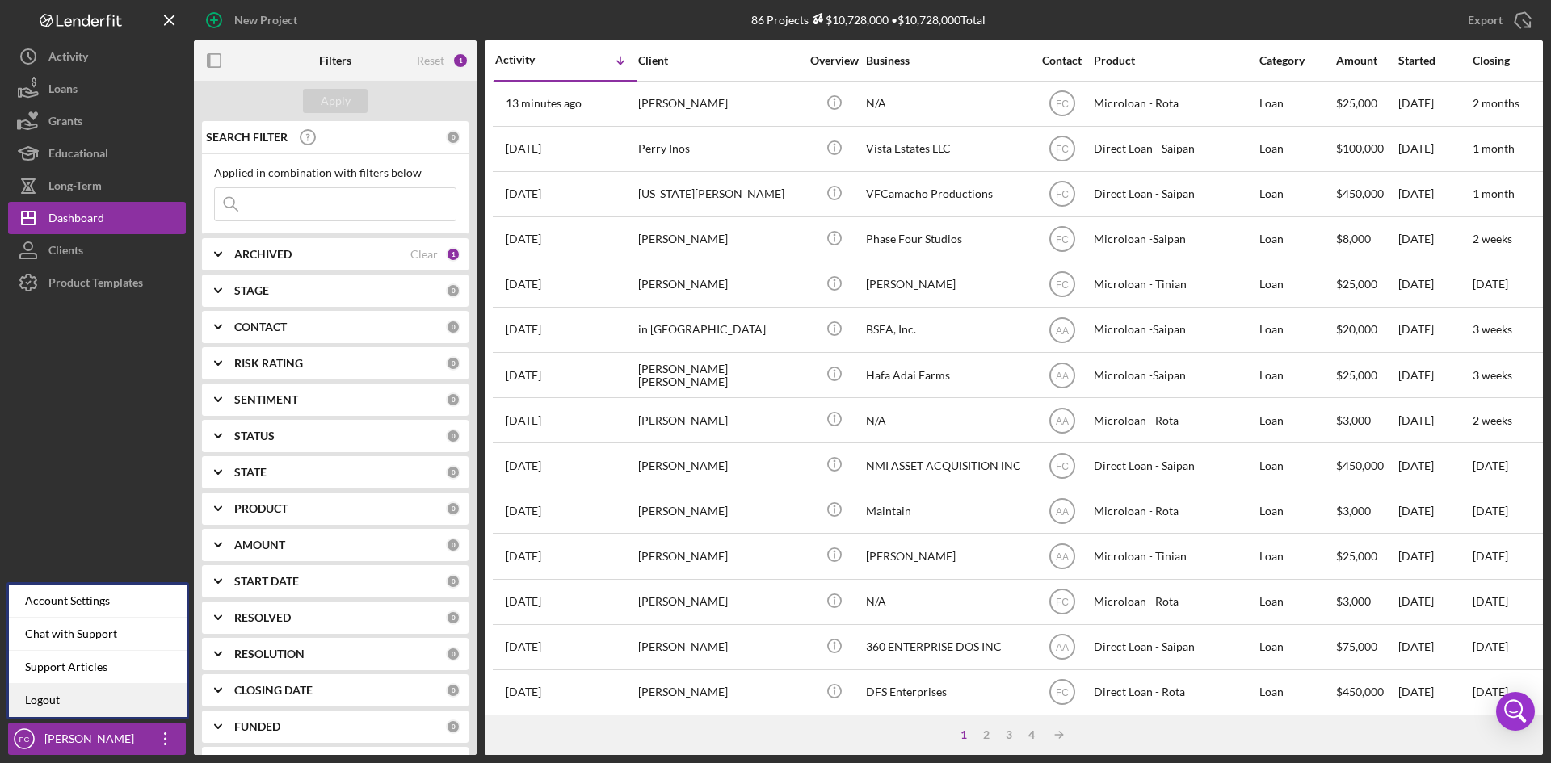
click at [65, 703] on link "Logout" at bounding box center [98, 700] width 178 height 33
